Goal: Task Accomplishment & Management: Use online tool/utility

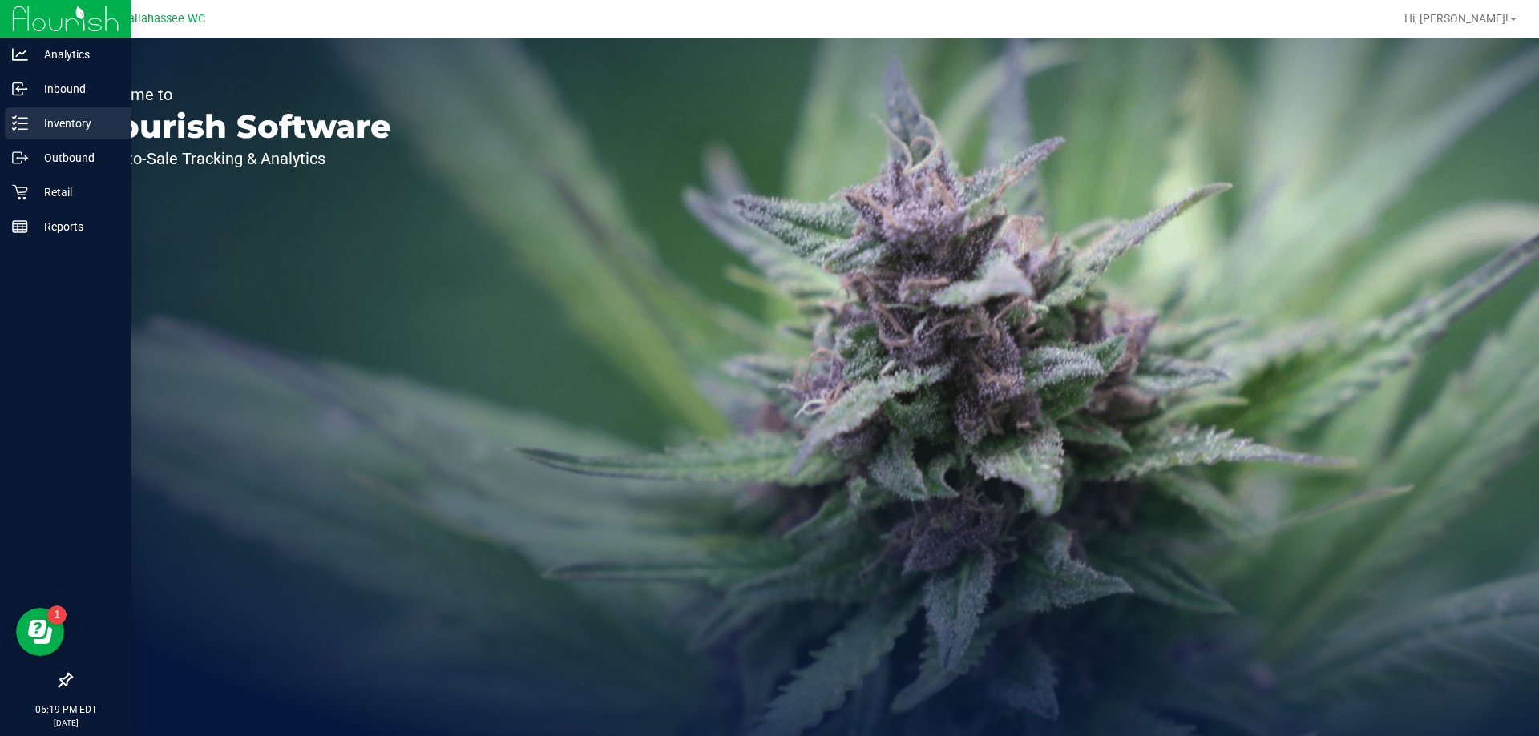
click at [21, 131] on div "Inventory" at bounding box center [68, 123] width 127 height 32
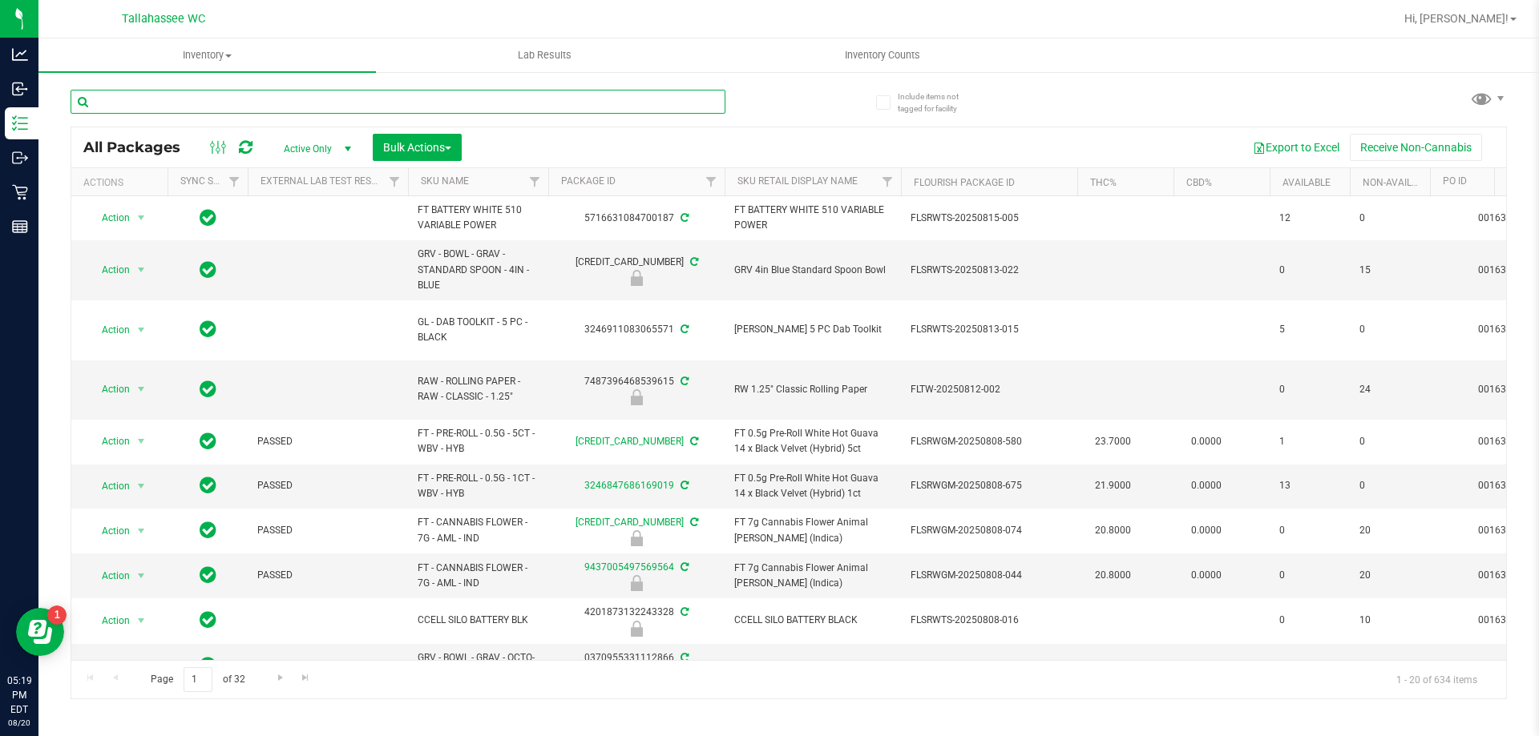
click at [349, 103] on input "text" at bounding box center [398, 102] width 655 height 24
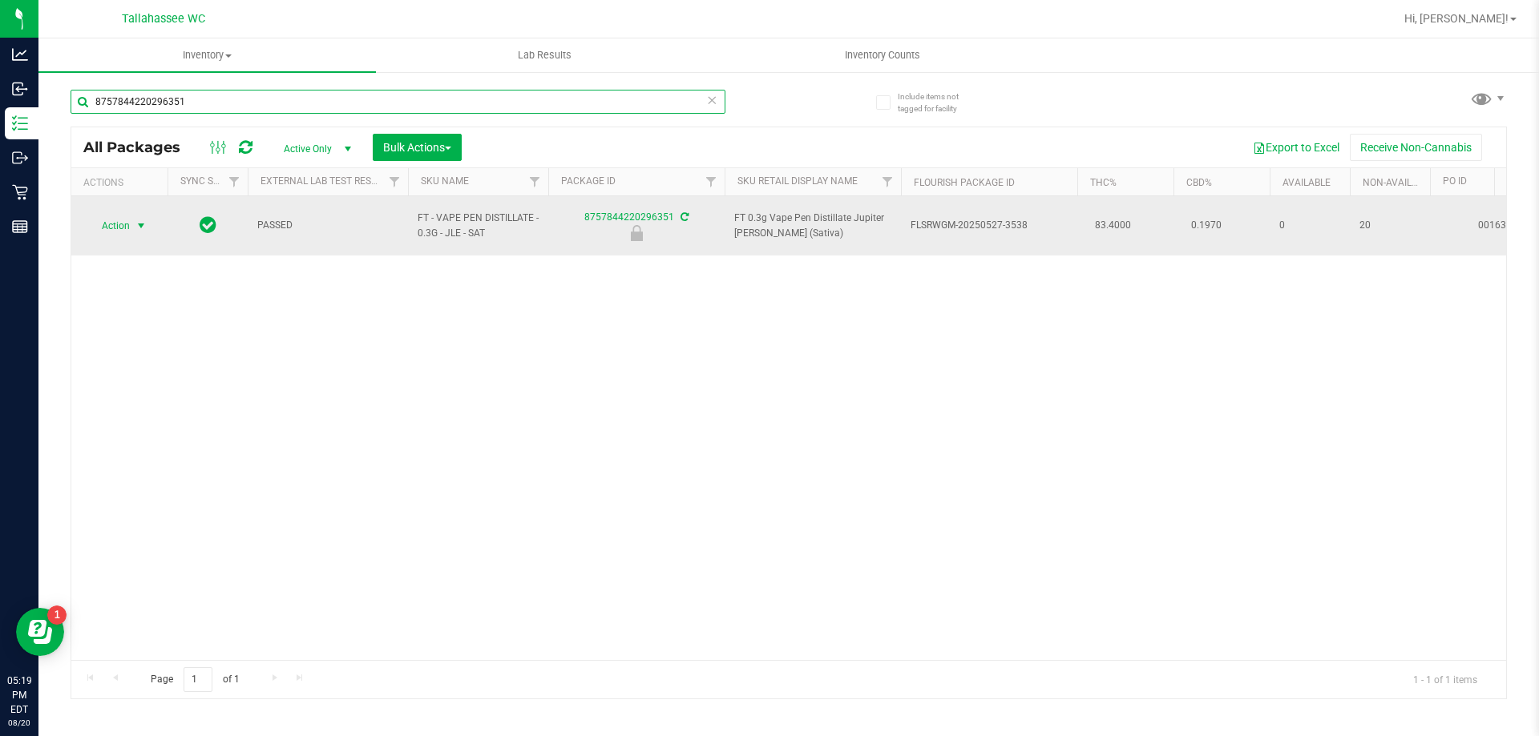
type input "8757844220296351"
click at [141, 220] on span "select" at bounding box center [141, 226] width 13 height 13
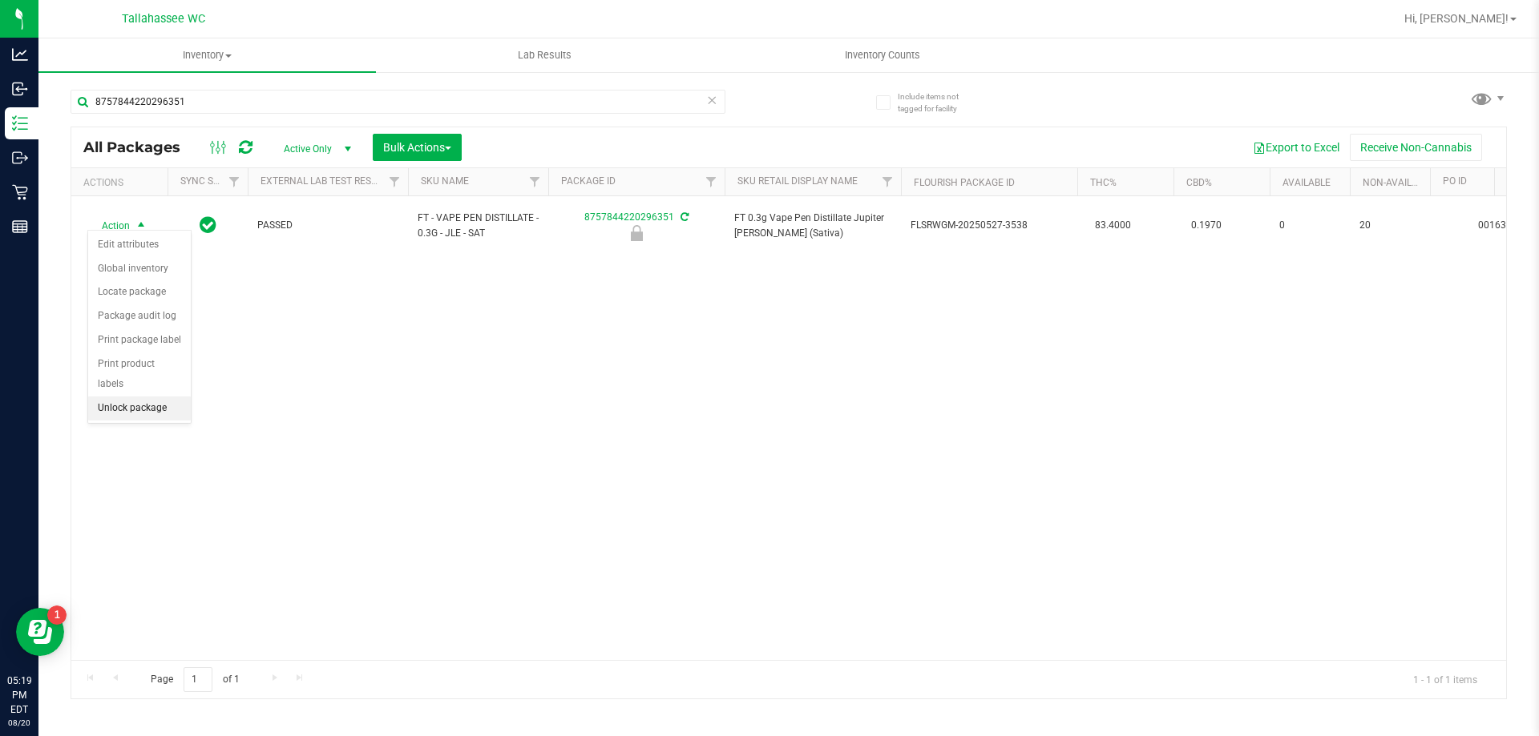
click at [130, 397] on li "Unlock package" at bounding box center [139, 409] width 103 height 24
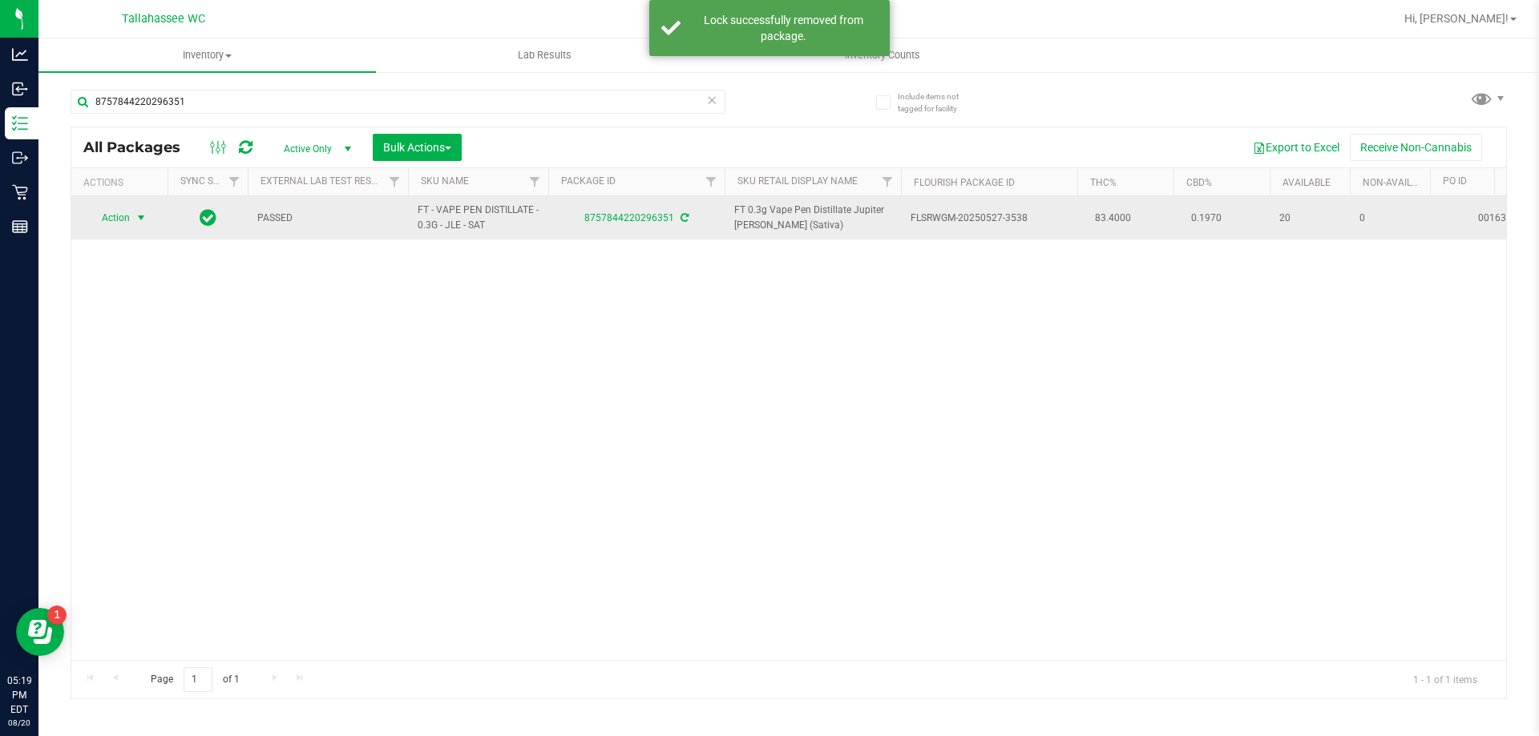
click at [142, 220] on span "select" at bounding box center [141, 218] width 13 height 13
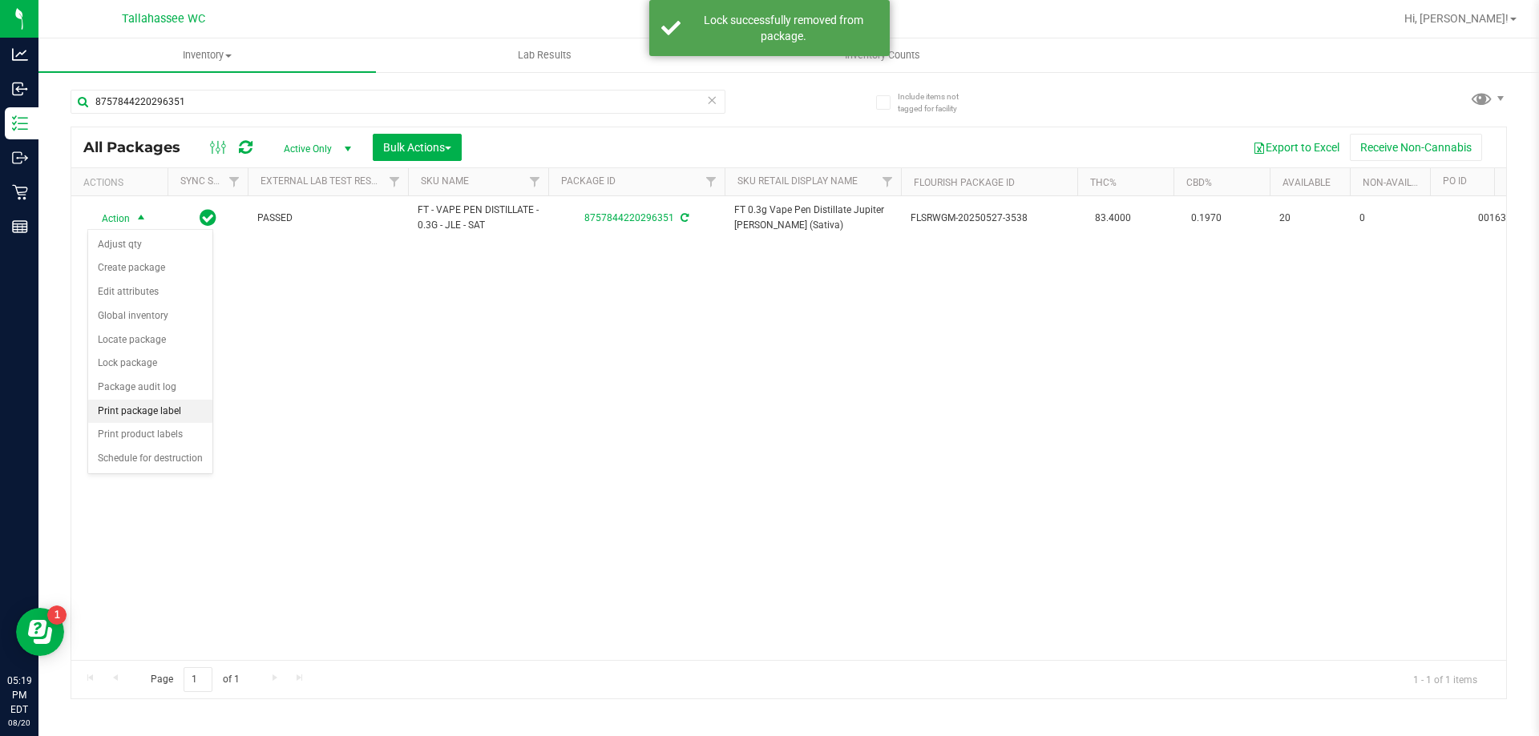
click at [156, 410] on li "Print package label" at bounding box center [150, 412] width 124 height 24
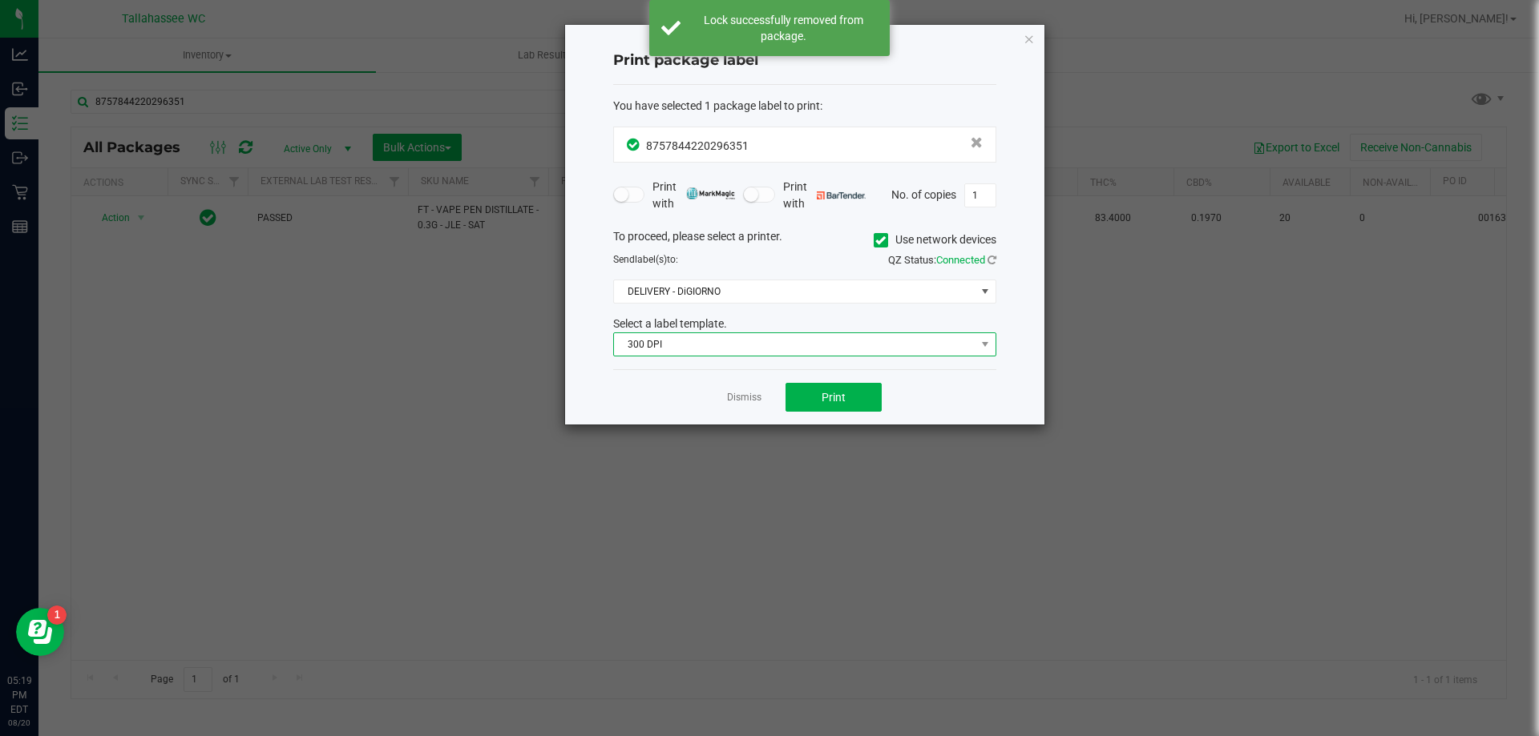
click at [859, 347] on span "300 DPI" at bounding box center [794, 344] width 361 height 22
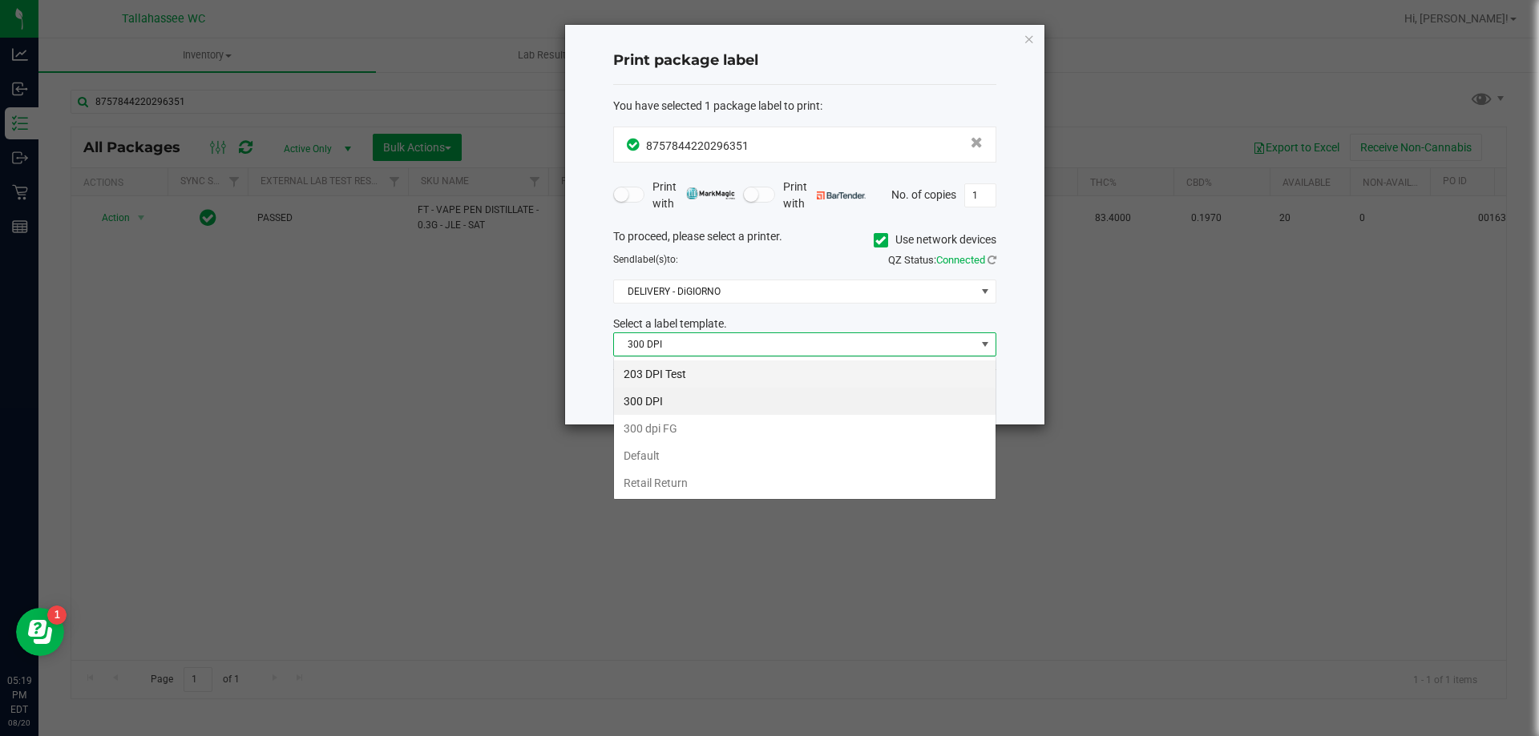
scroll to position [24, 383]
click at [825, 380] on li "203 DPI Test" at bounding box center [804, 374] width 381 height 27
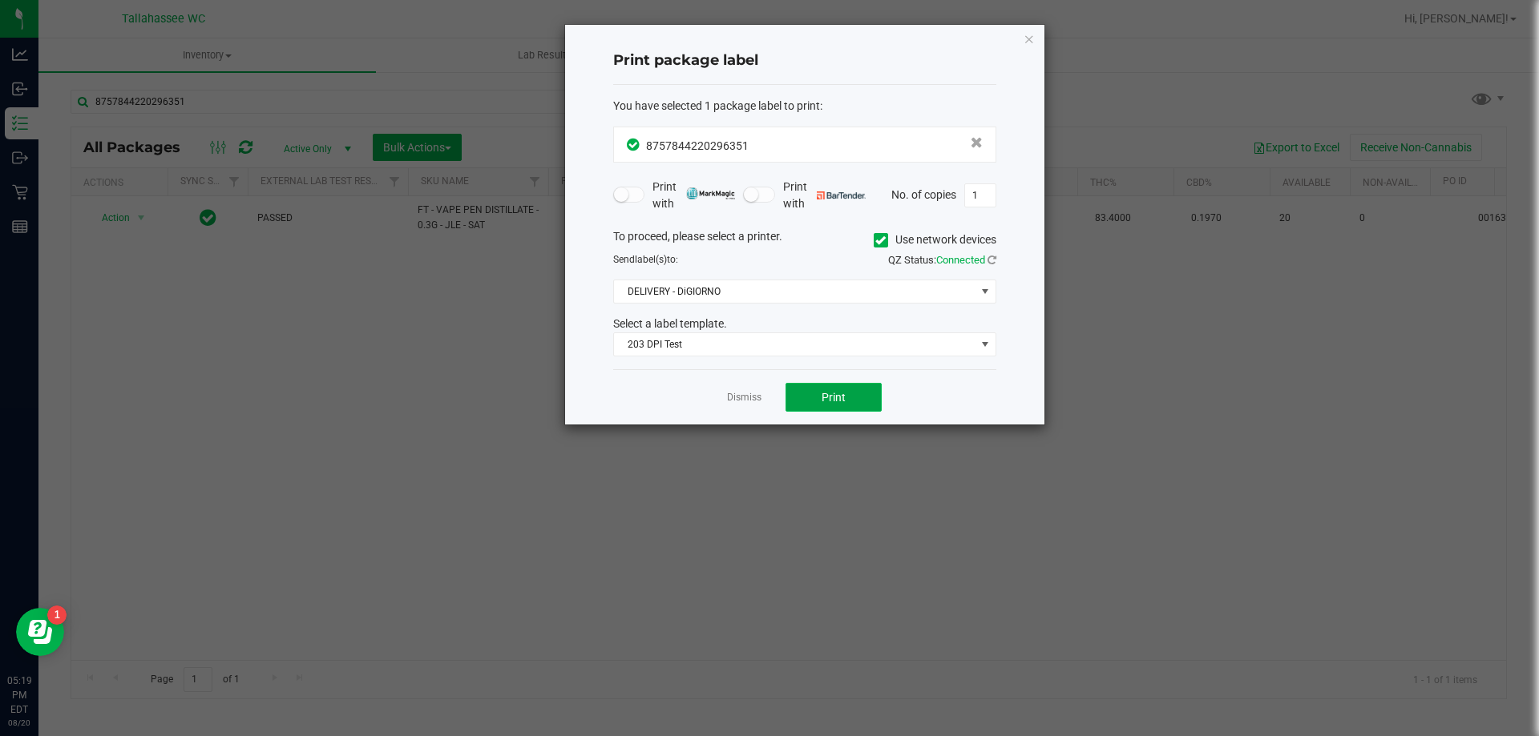
click at [824, 400] on span "Print" at bounding box center [833, 397] width 24 height 13
drag, startPoint x: 1027, startPoint y: 38, endPoint x: 1014, endPoint y: 38, distance: 12.8
click at [1028, 38] on icon "button" at bounding box center [1028, 38] width 11 height 19
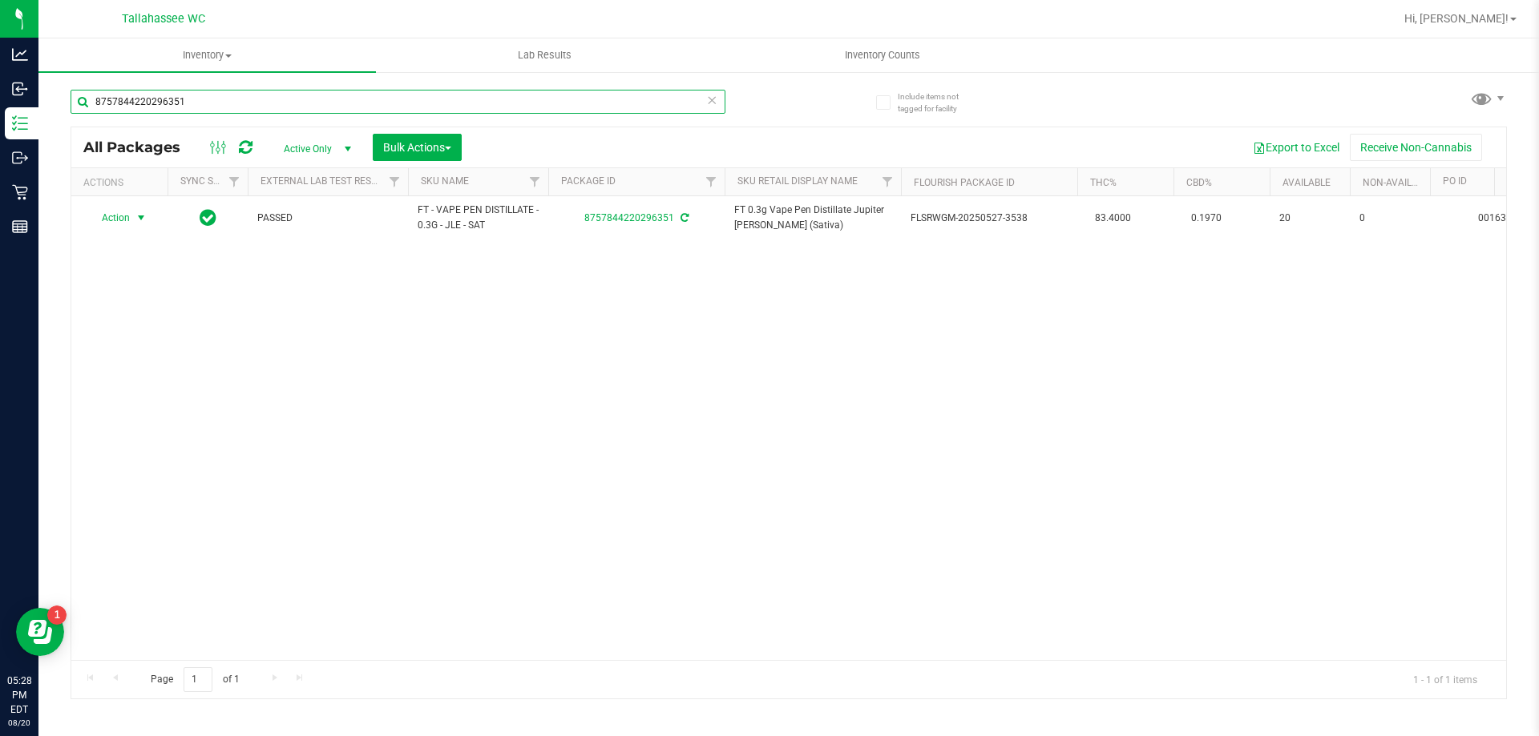
click at [406, 108] on input "8757844220296351" at bounding box center [398, 102] width 655 height 24
click at [406, 107] on input "8757844220296351" at bounding box center [398, 102] width 655 height 24
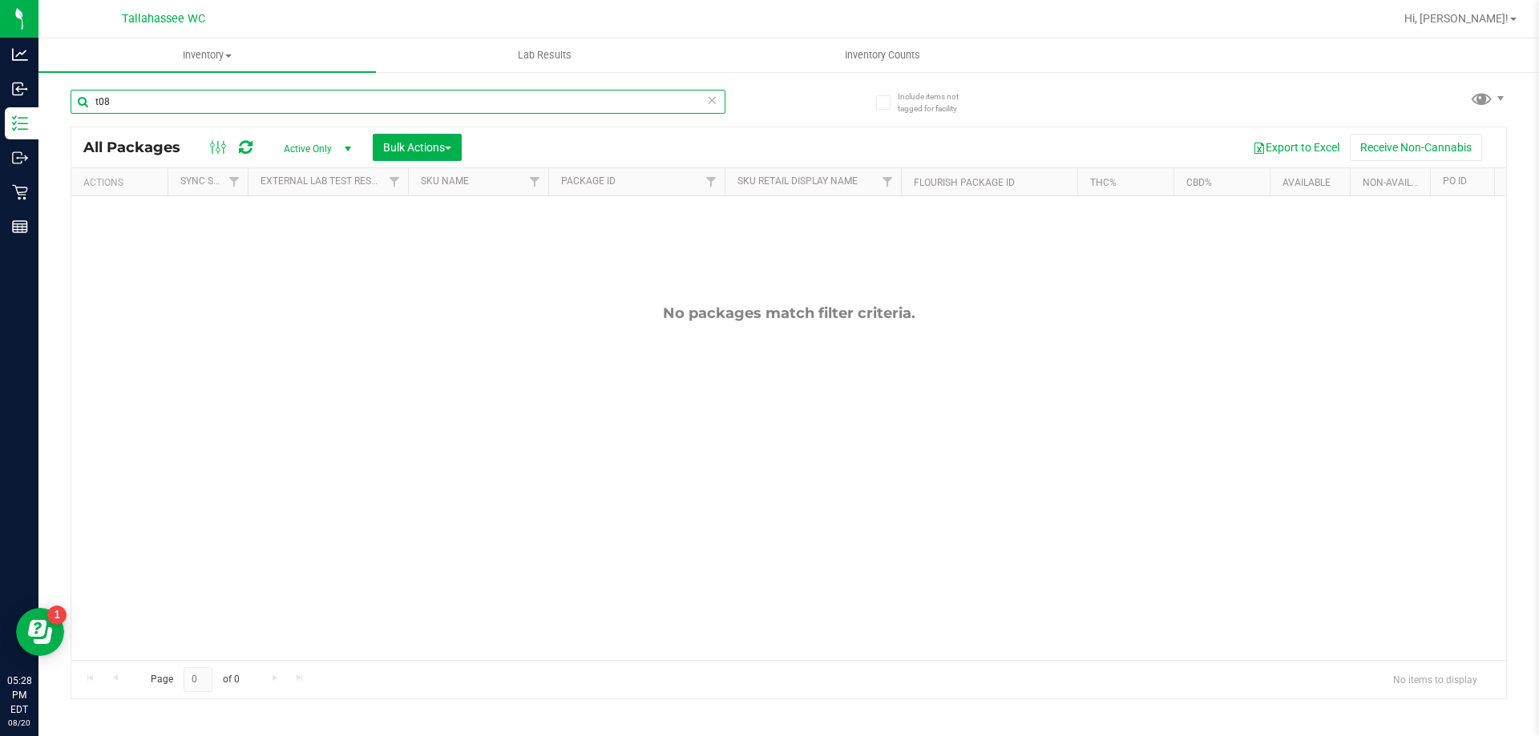
type input "t08"
click at [342, 147] on span "select" at bounding box center [347, 149] width 13 height 13
click at [421, 139] on button "Bulk Actions" at bounding box center [417, 147] width 89 height 27
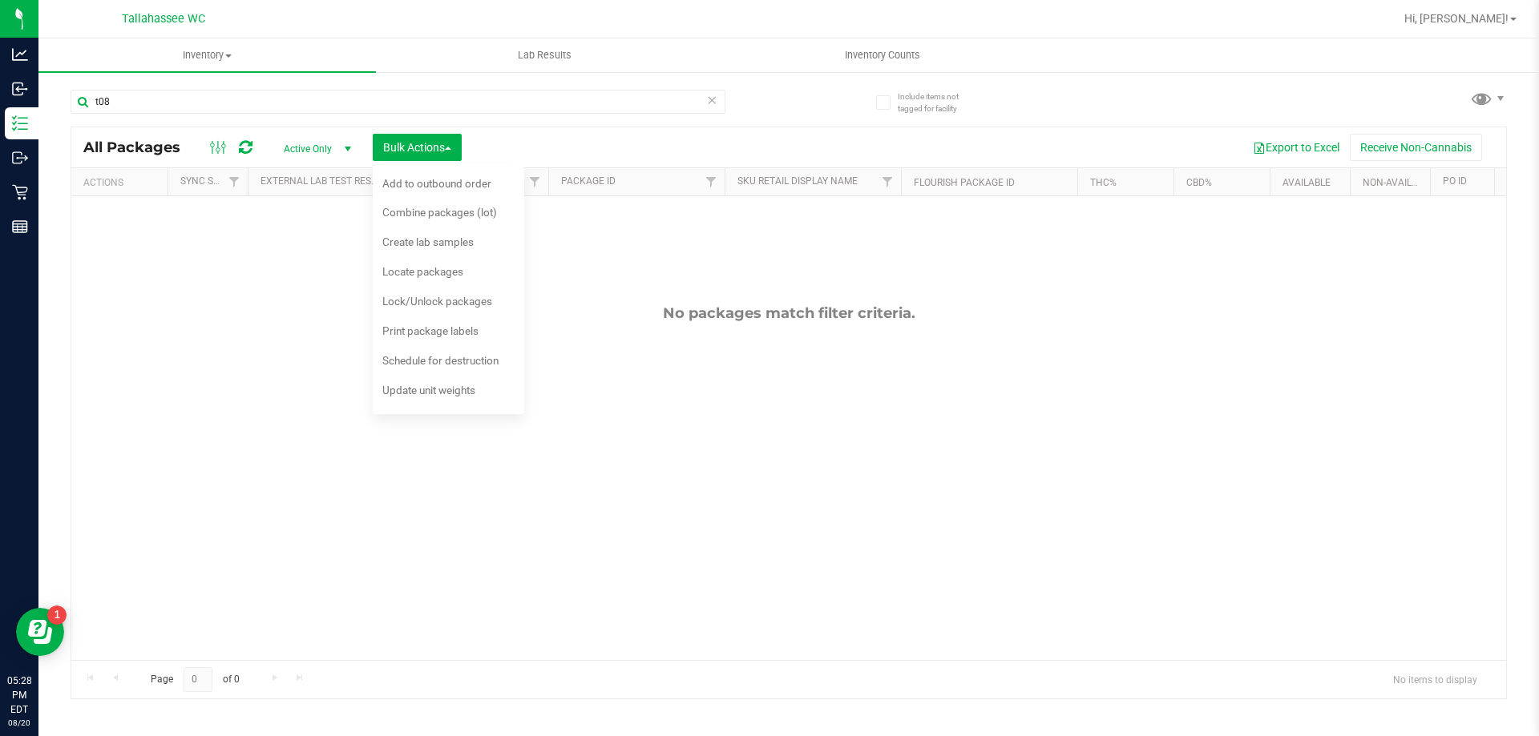
click at [329, 272] on div "No packages match filter criteria." at bounding box center [788, 482] width 1434 height 572
click at [307, 296] on div "No packages match filter criteria." at bounding box center [788, 482] width 1434 height 572
click at [500, 141] on div "Export to Excel Receive Non-Cannabis" at bounding box center [984, 147] width 1020 height 27
click at [400, 139] on button "Bulk Actions" at bounding box center [417, 147] width 89 height 27
click at [345, 149] on span "select" at bounding box center [347, 149] width 13 height 13
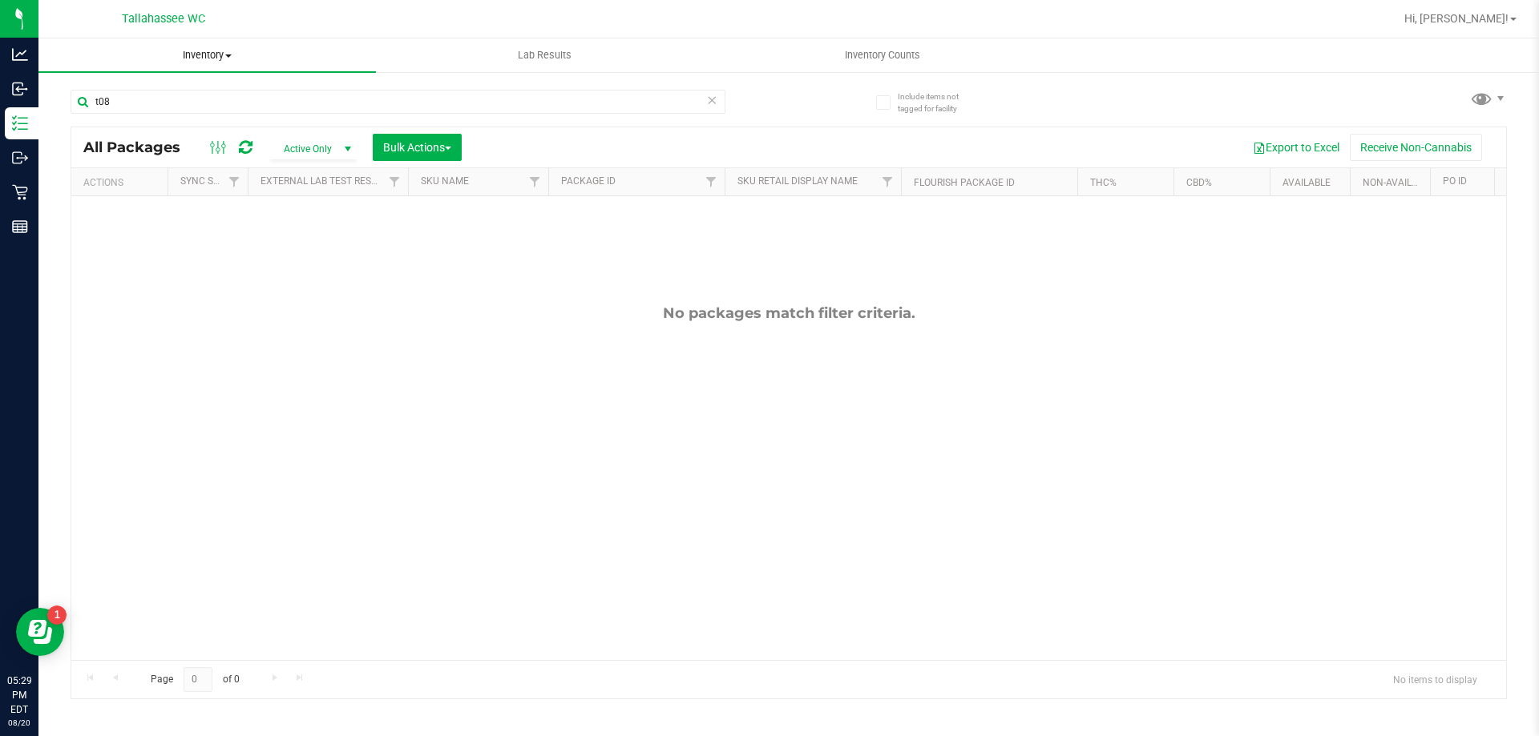
click at [228, 58] on span "Inventory" at bounding box center [206, 55] width 337 height 14
click at [304, 248] on div "No packages match filter criteria." at bounding box center [788, 482] width 1434 height 572
click at [333, 150] on span "Active Only" at bounding box center [314, 149] width 88 height 22
click at [420, 310] on div "No packages match filter criteria." at bounding box center [788, 313] width 1434 height 18
click at [1483, 95] on span at bounding box center [1481, 98] width 23 height 23
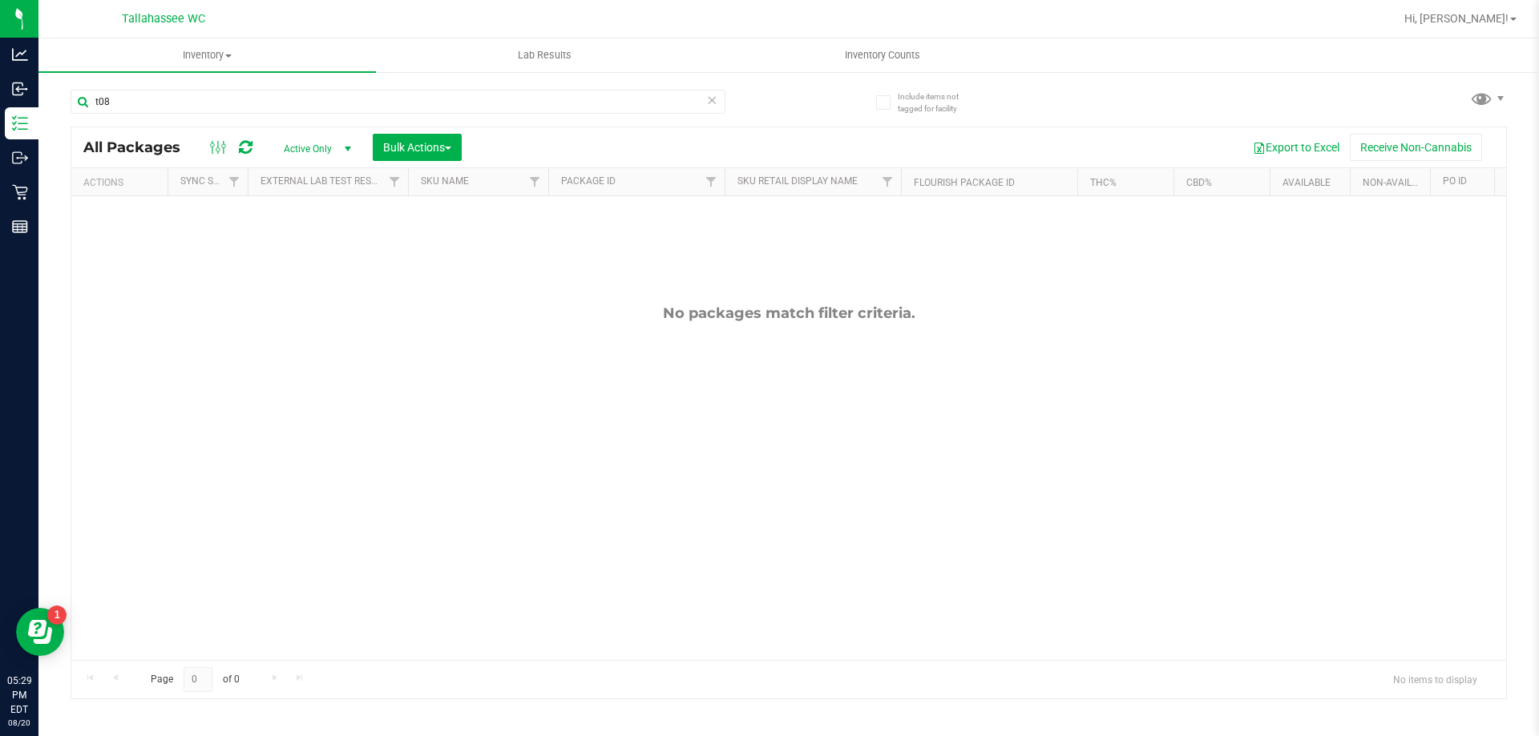
click at [1228, 114] on div "t08 All Packages Active Only Active Only Lab Samples Locked All External Intern…" at bounding box center [789, 387] width 1436 height 625
click at [893, 100] on label "Include items not tagged for facility" at bounding box center [927, 103] width 102 height 24
click at [0, 0] on input "Include items not tagged for facility" at bounding box center [0, 0] width 0 height 0
click at [887, 103] on icon at bounding box center [882, 103] width 10 height 0
click at [0, 0] on input "Include items not tagged for facility" at bounding box center [0, 0] width 0 height 0
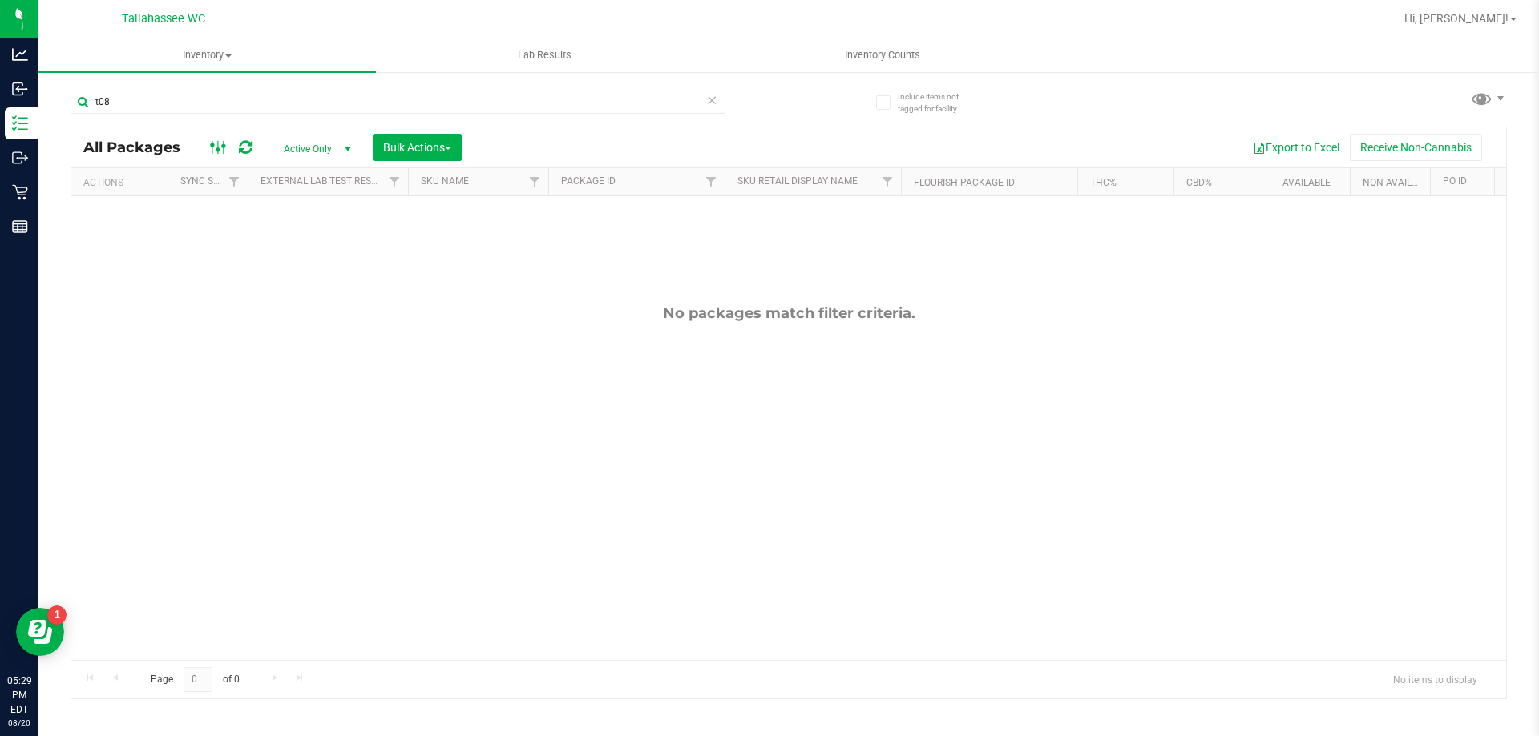
click at [222, 145] on ellipse at bounding box center [224, 146] width 4 height 4
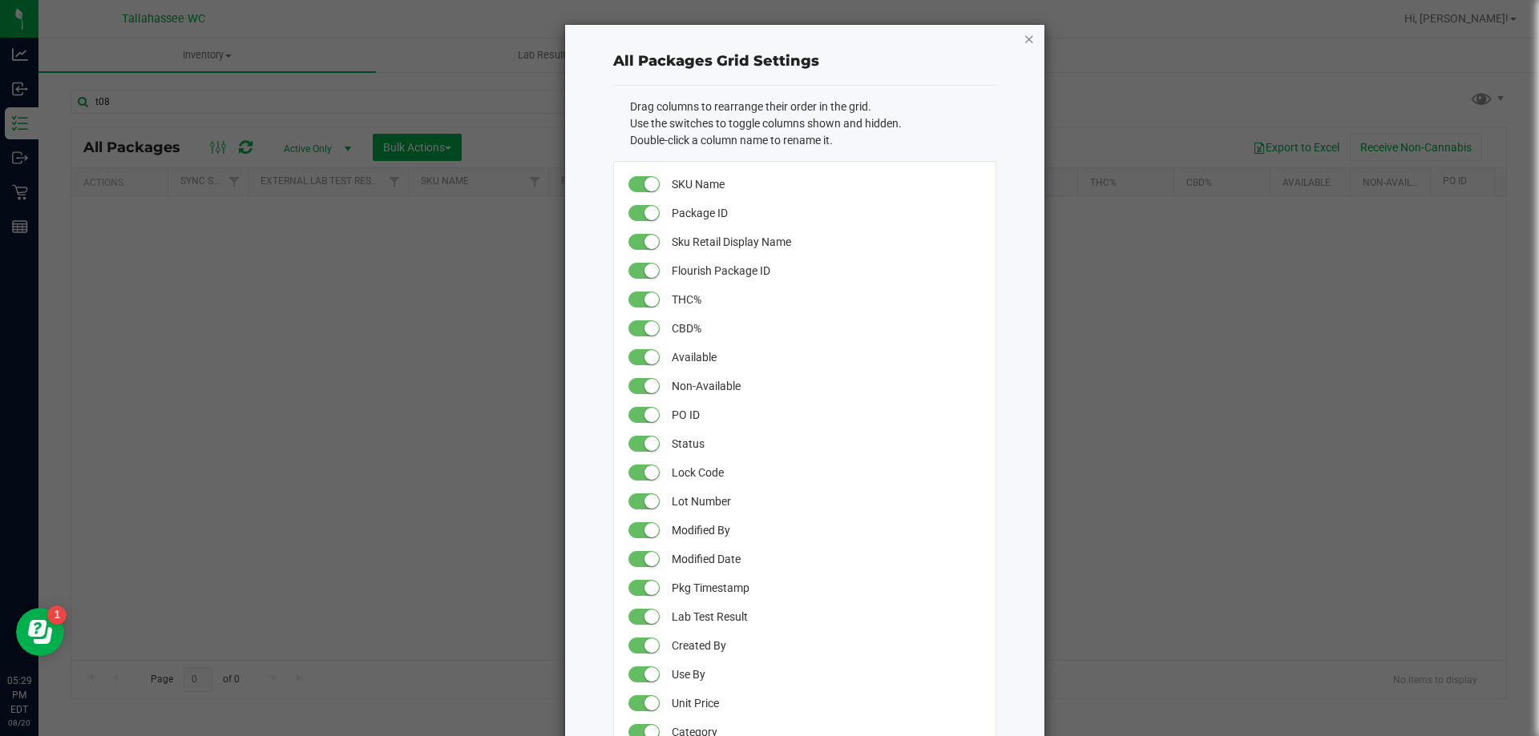
click at [1024, 37] on icon "button" at bounding box center [1028, 38] width 11 height 19
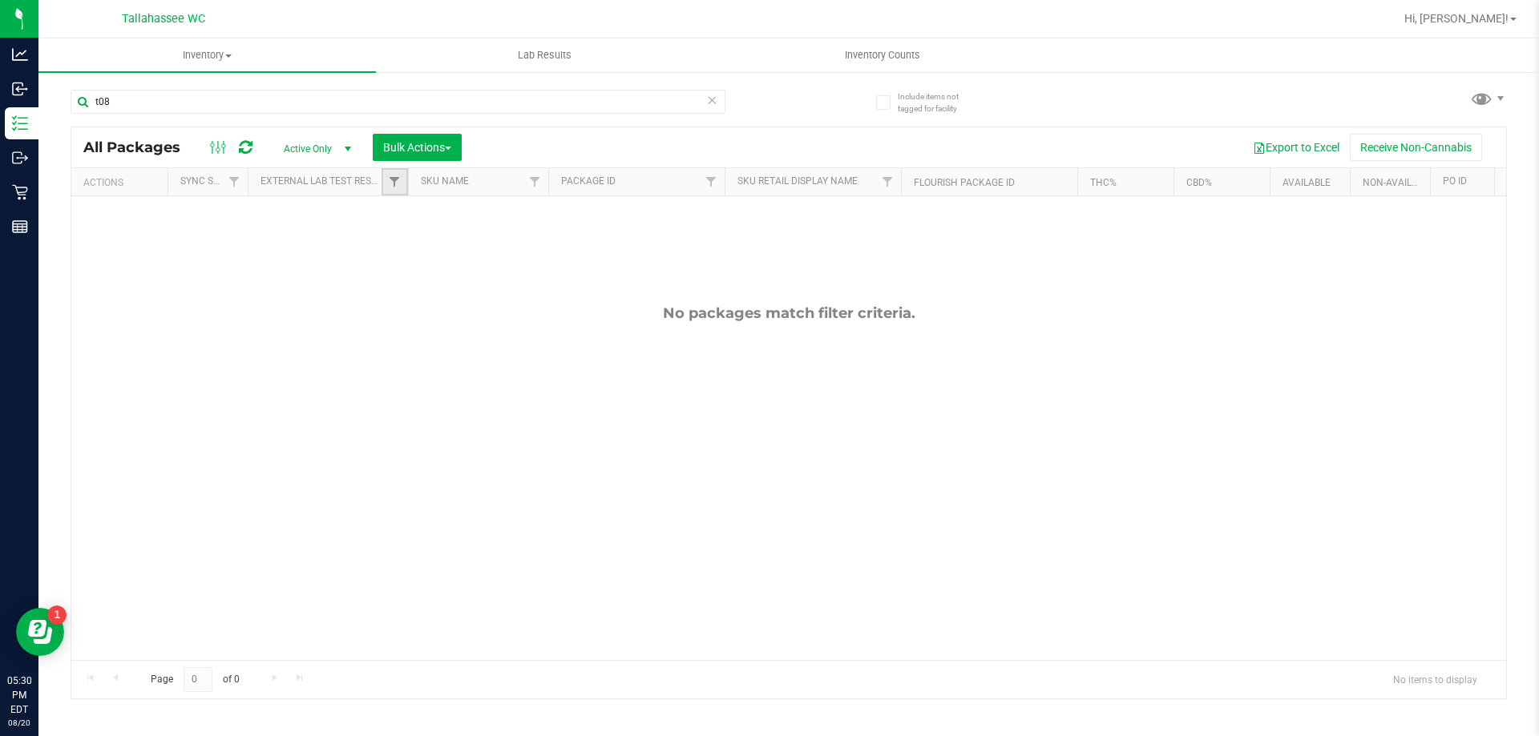
click at [397, 190] on link "Filter" at bounding box center [394, 181] width 26 height 27
